Goal: Information Seeking & Learning: Learn about a topic

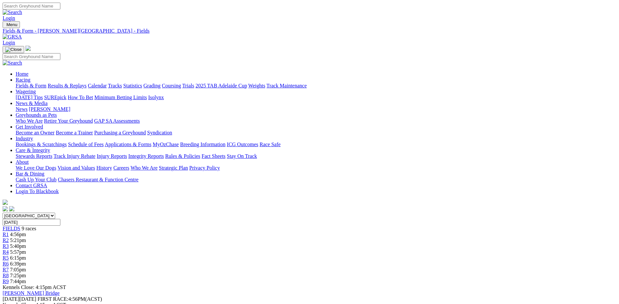
click at [261, 244] on div "R3 5:40pm" at bounding box center [310, 247] width 614 height 6
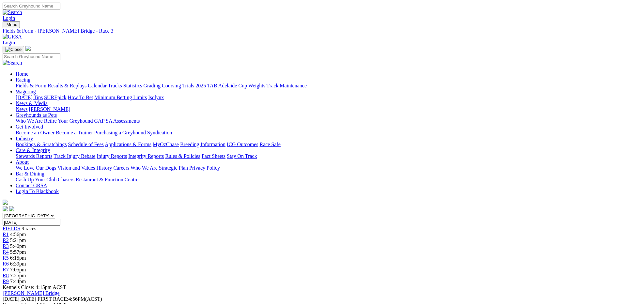
click at [46, 83] on link "Fields & Form" at bounding box center [31, 86] width 31 height 6
